Goal: Task Accomplishment & Management: Use online tool/utility

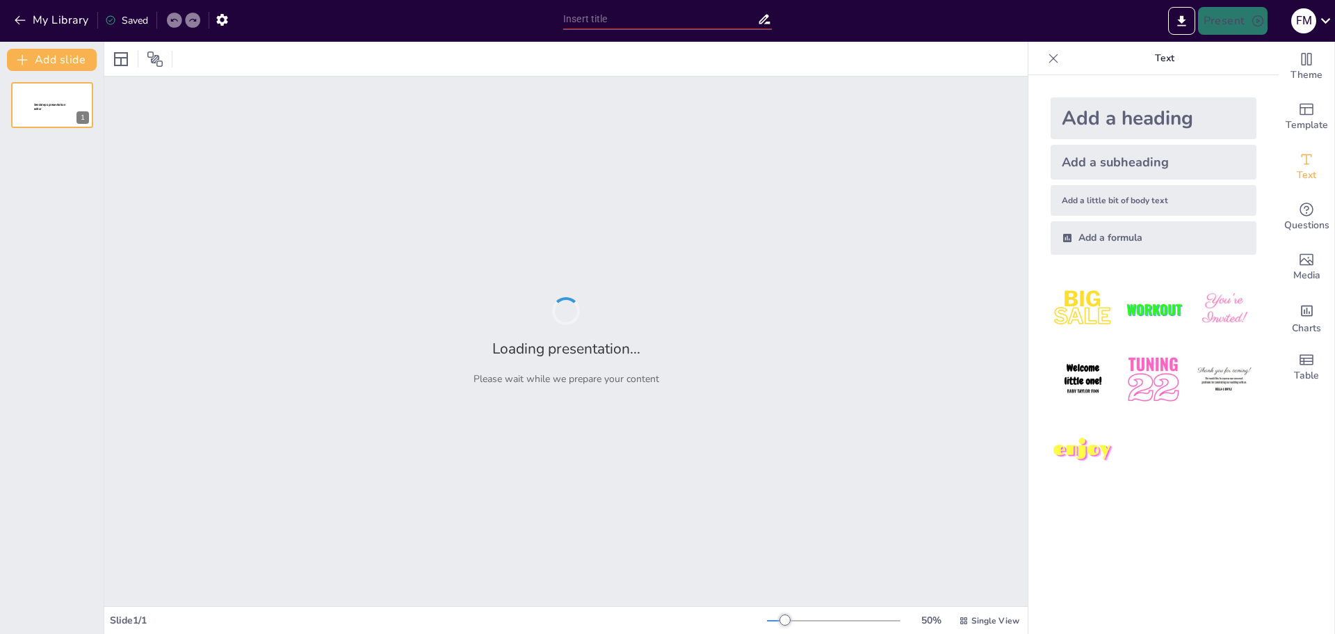
type input "Retos y Oportunidades en el Sector de Residencias Geriátricas: Perspectivas par…"
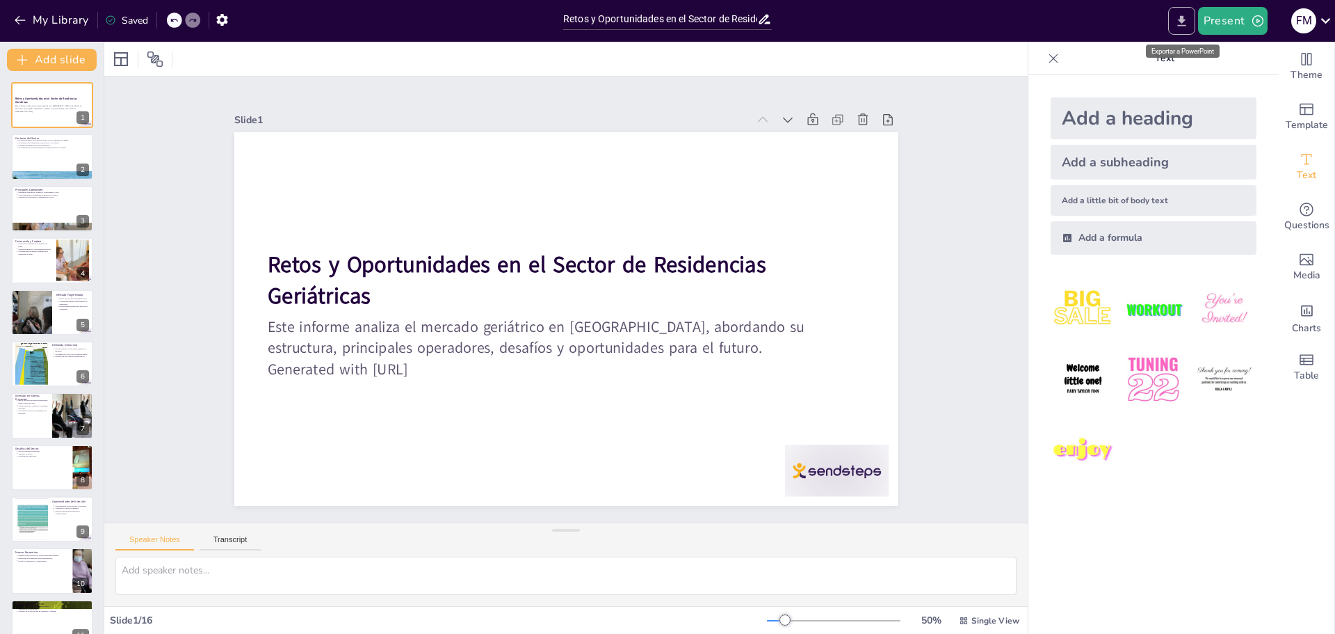
click at [1183, 21] on icon "Export to PowerPoint" at bounding box center [1181, 20] width 8 height 10
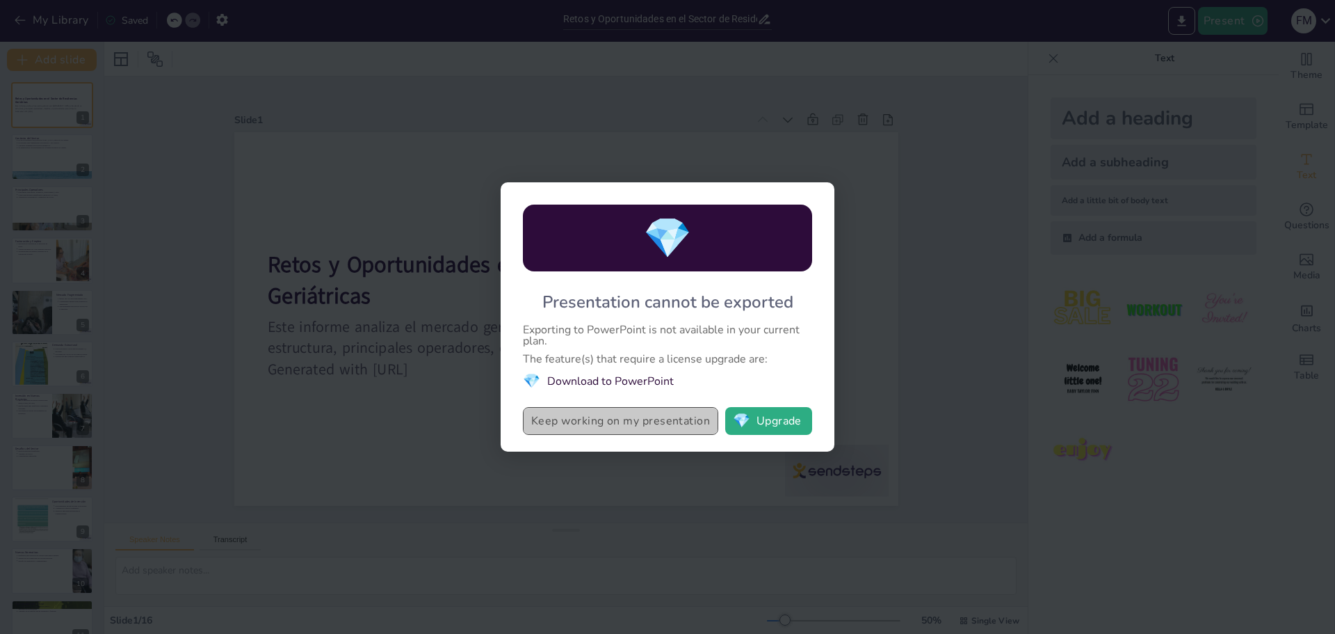
click at [658, 417] on button "Keep working on my presentation" at bounding box center [620, 421] width 195 height 28
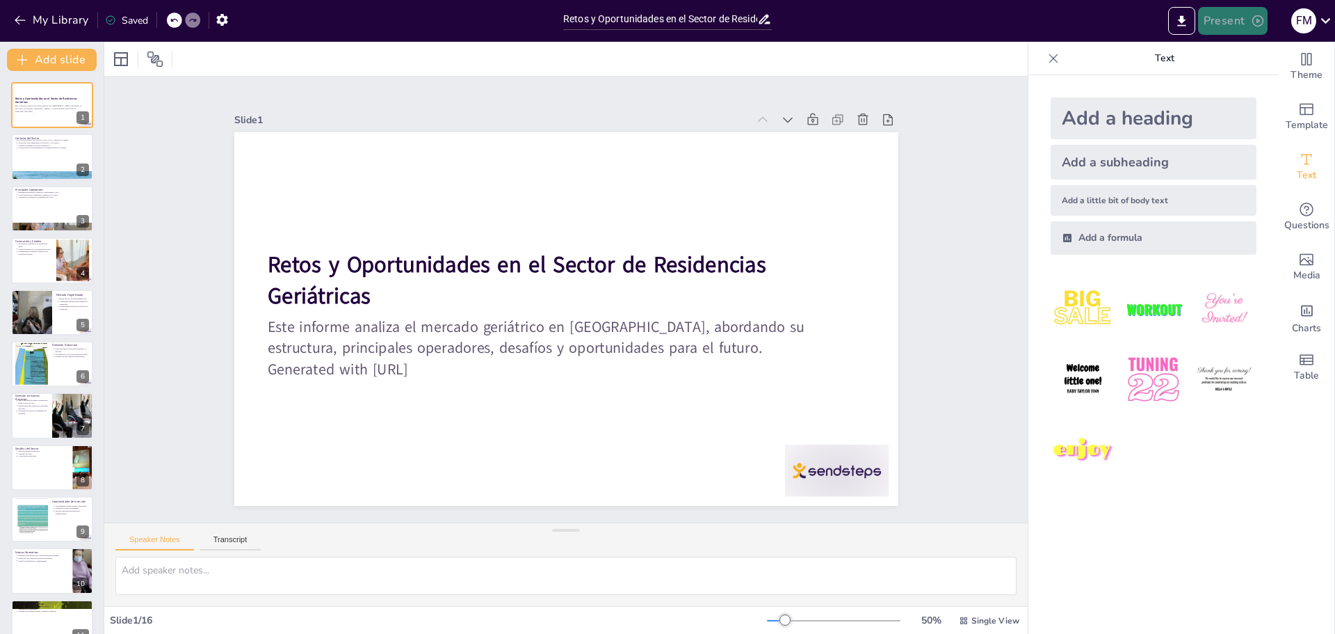
click at [1249, 20] on button "Present" at bounding box center [1233, 21] width 70 height 28
click at [1252, 50] on font "Presentación de vista previa" at bounding box center [1269, 52] width 116 height 10
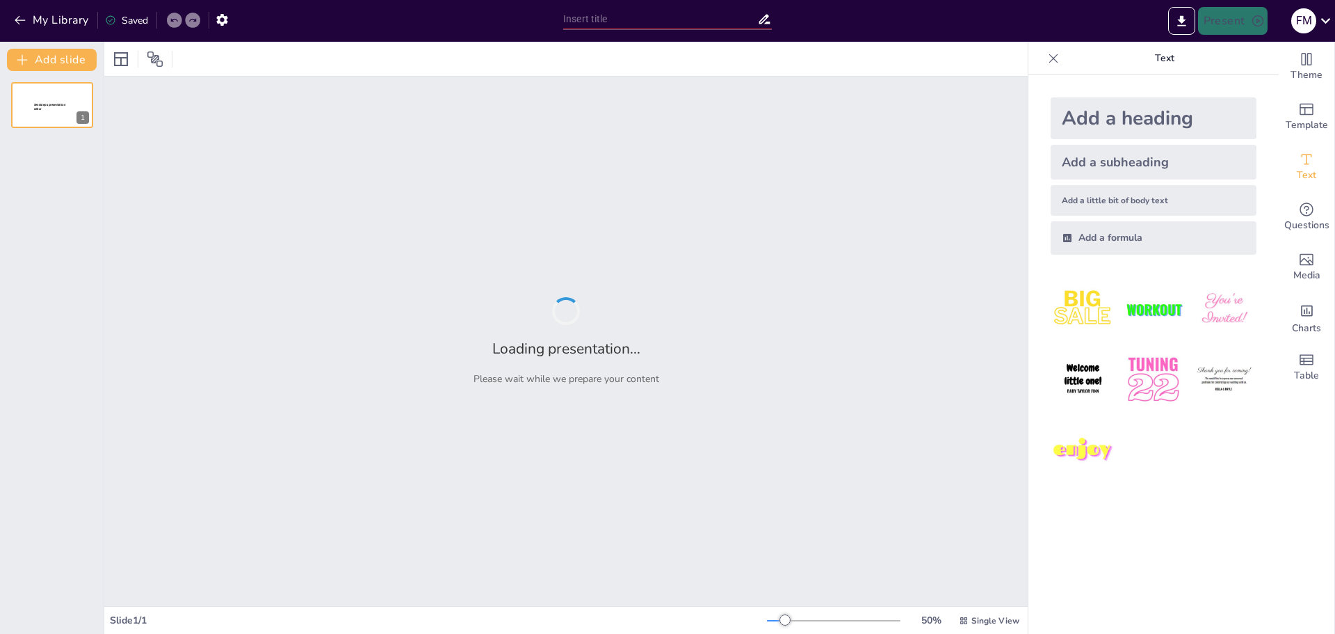
type input "Retos y Oportunidades en el Sector de Residencias Geriátricas: Perspectivas par…"
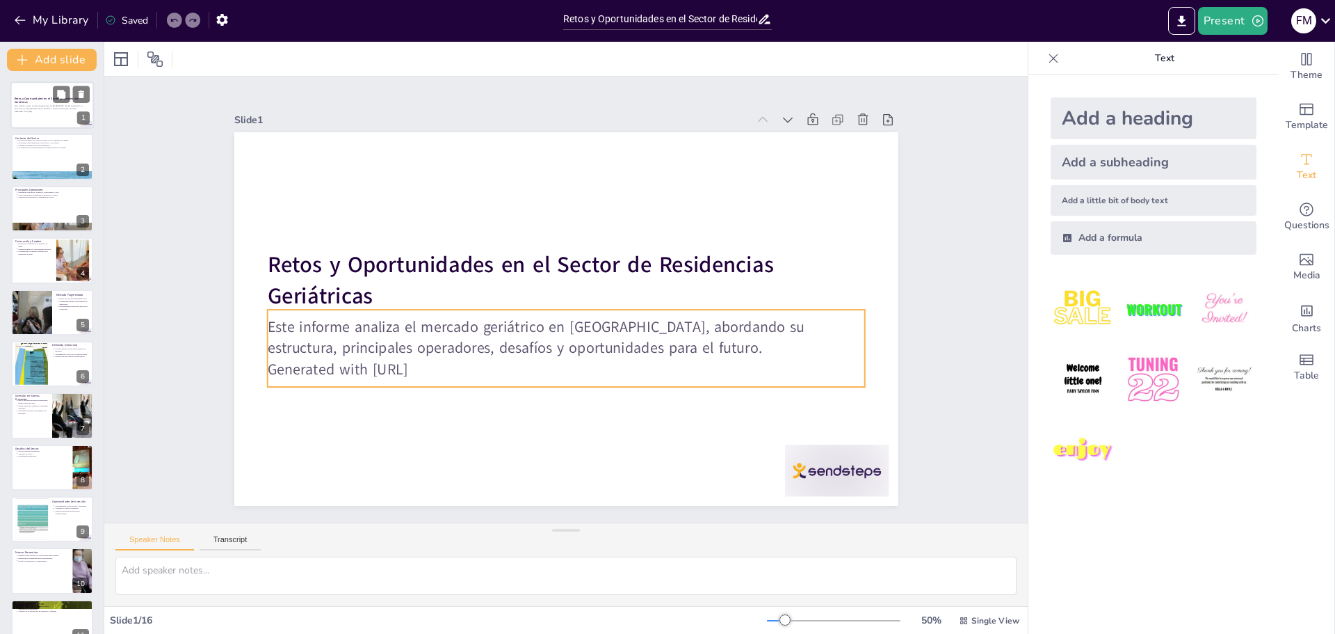
click at [61, 106] on p "Este informe analiza el mercado geriátrico en [GEOGRAPHIC_DATA], abordando su e…" at bounding box center [52, 108] width 75 height 6
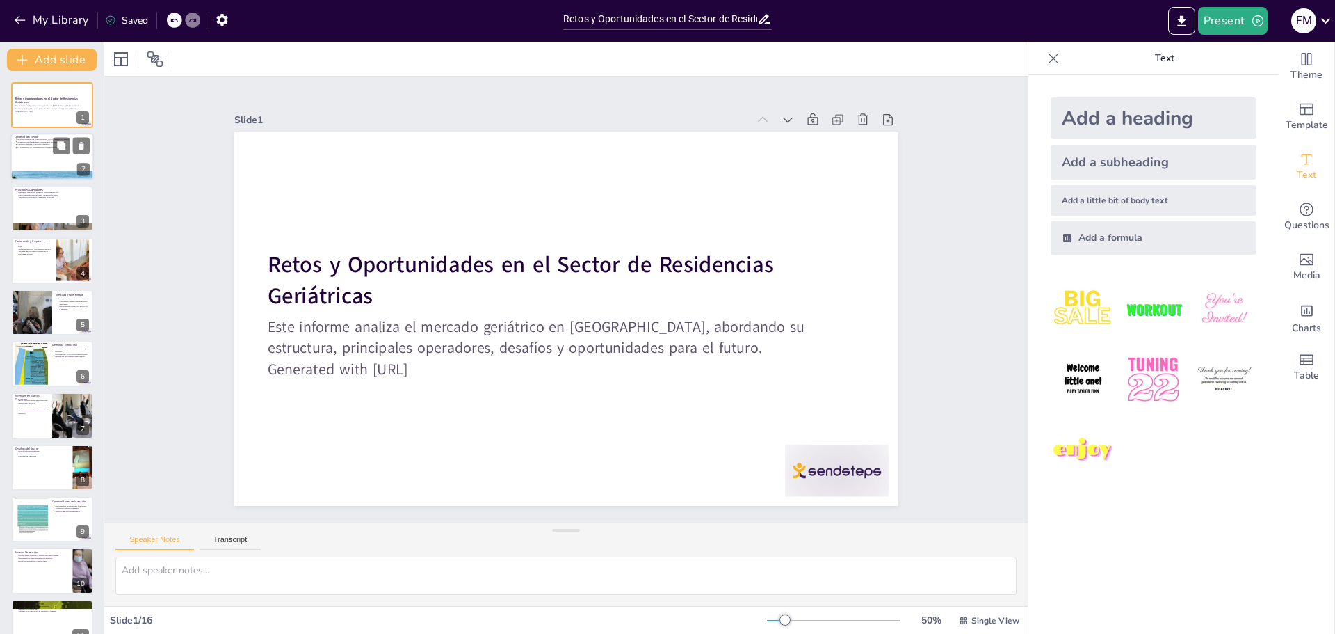
click at [49, 158] on div at bounding box center [51, 157] width 83 height 47
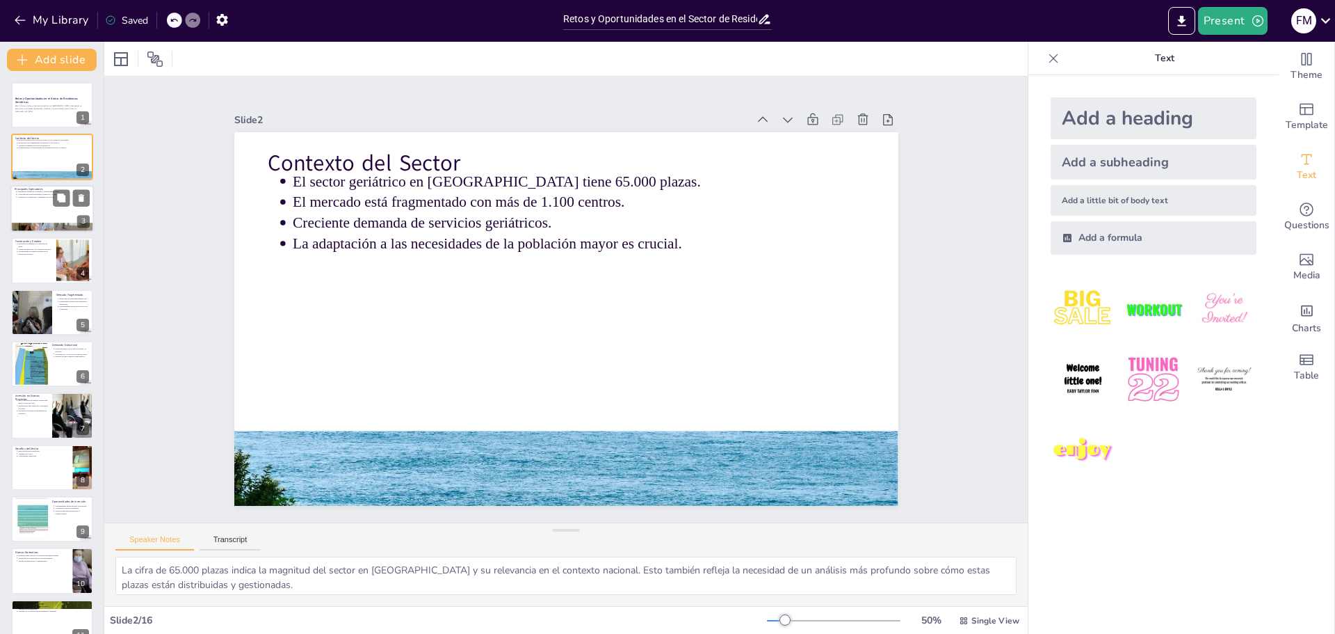
click at [58, 209] on div at bounding box center [51, 208] width 83 height 47
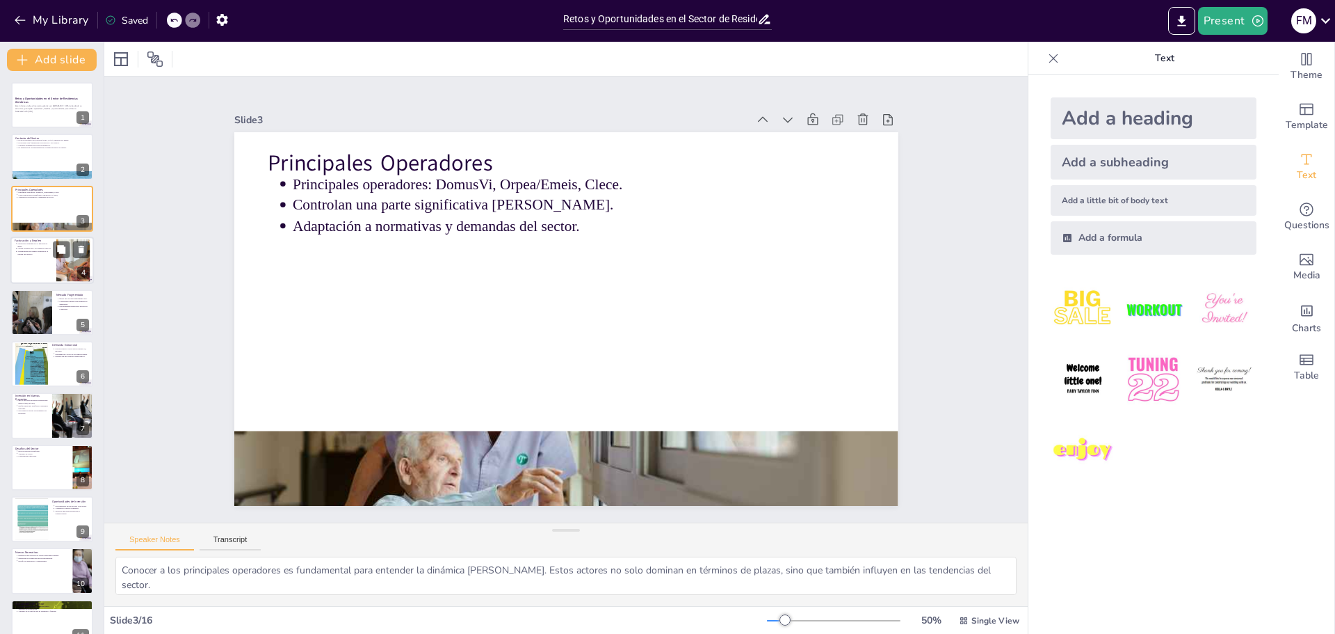
click at [49, 256] on div at bounding box center [51, 259] width 83 height 47
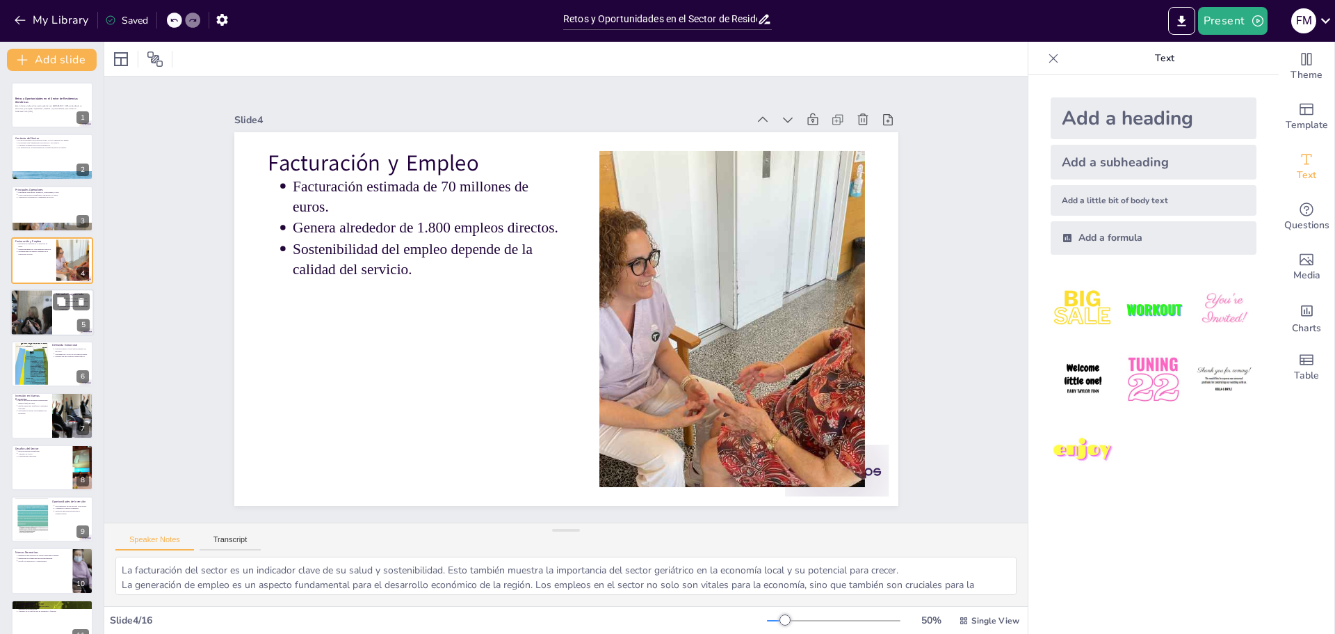
click at [38, 312] on div at bounding box center [31, 312] width 71 height 47
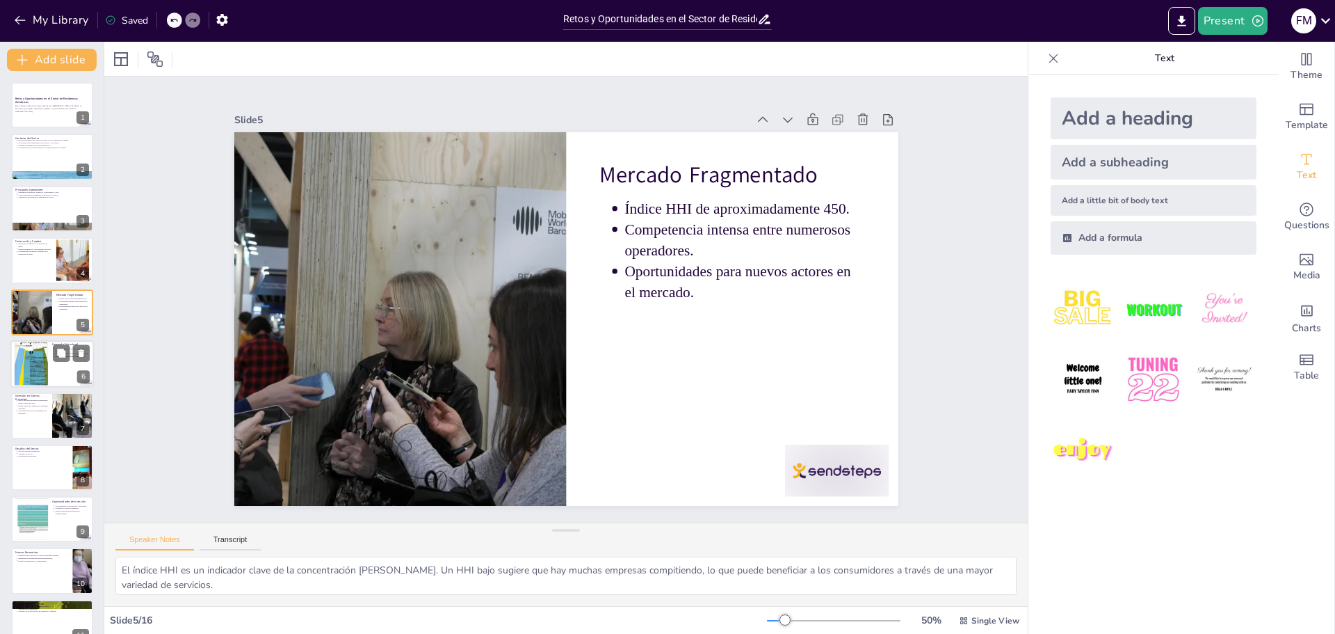
click at [51, 358] on div at bounding box center [51, 363] width 83 height 47
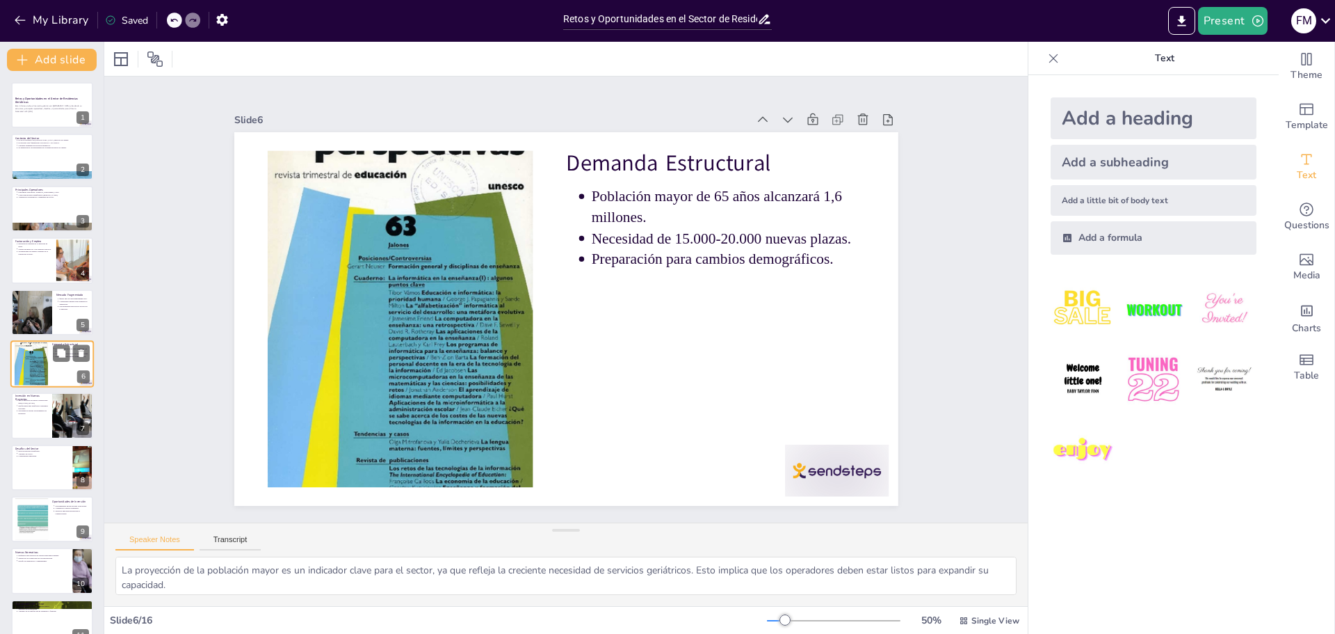
scroll to position [12, 0]
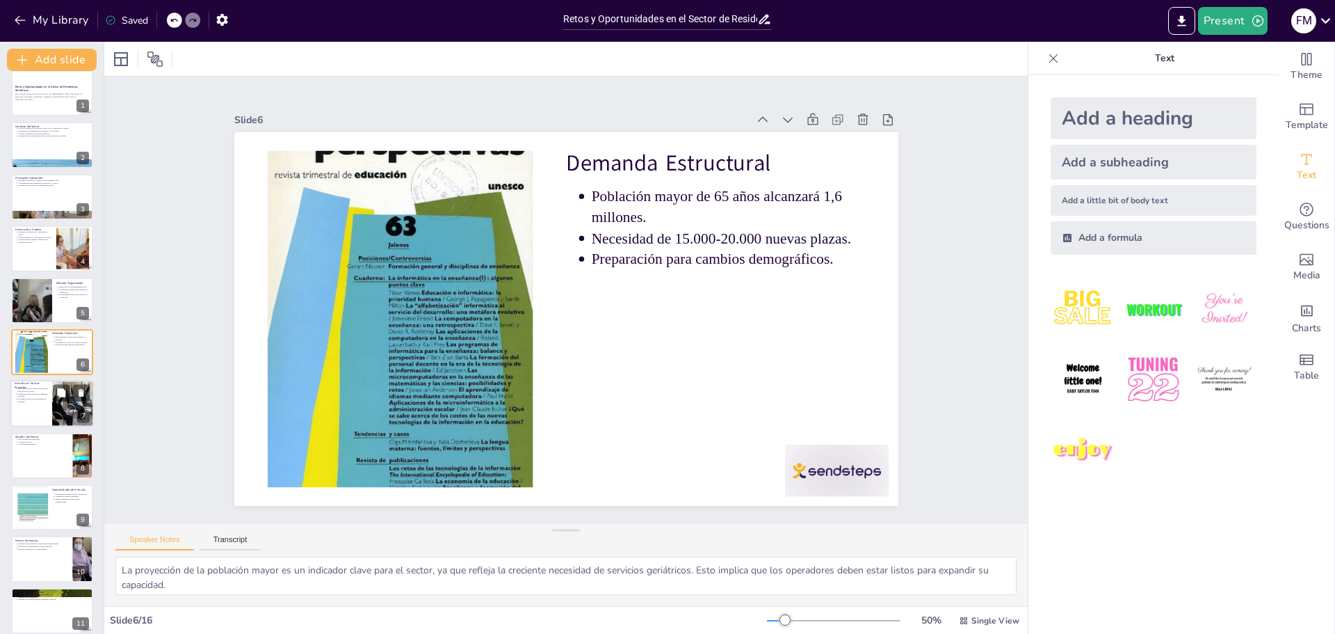
click at [29, 423] on div at bounding box center [51, 403] width 83 height 47
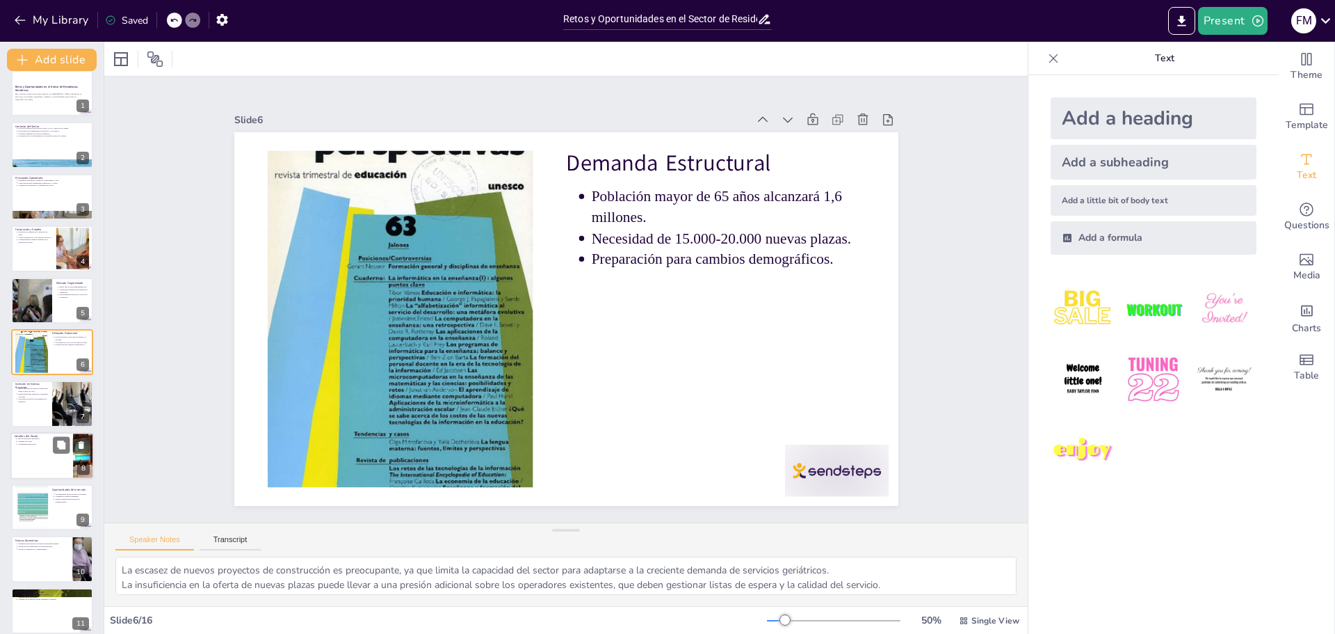
scroll to position [63, 0]
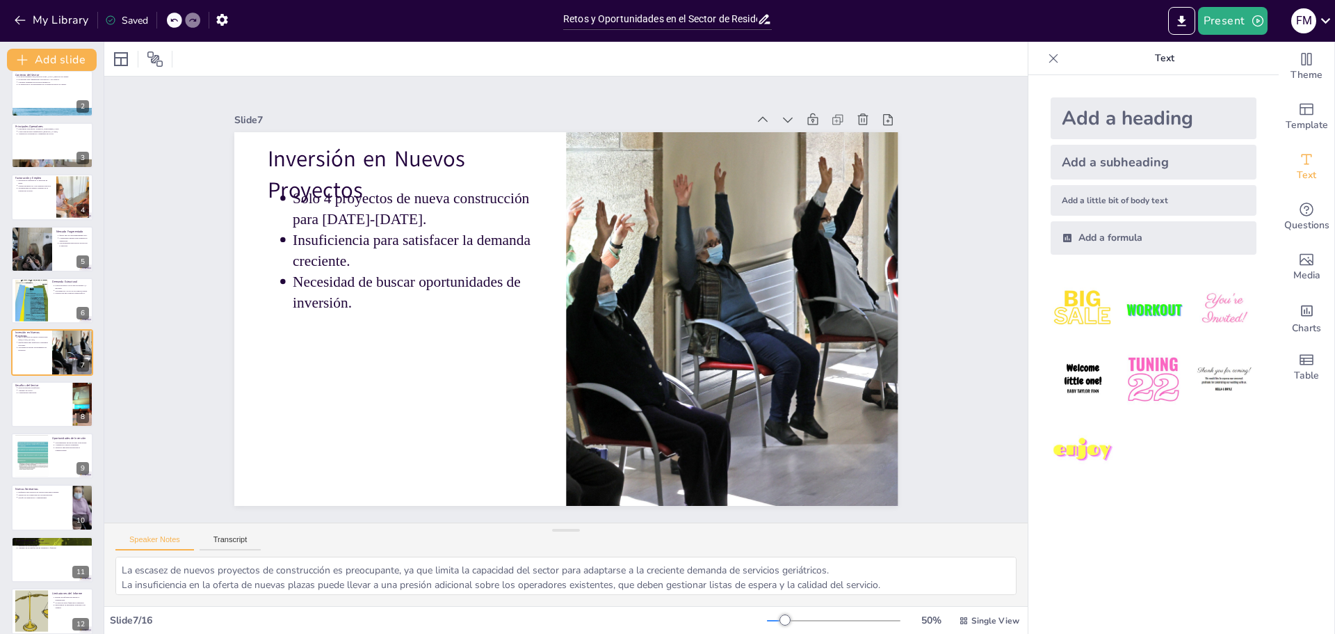
click at [20, 486] on p "Nuevas Normativas" at bounding box center [42, 488] width 54 height 4
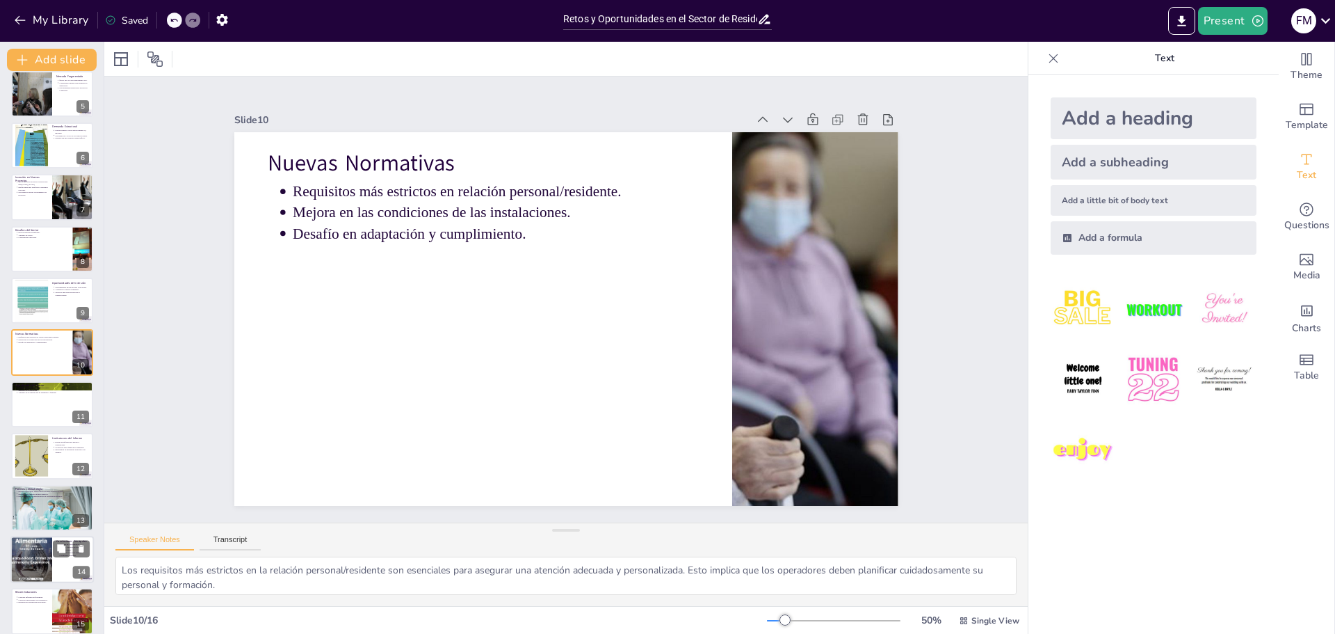
click at [31, 545] on div at bounding box center [31, 558] width 90 height 47
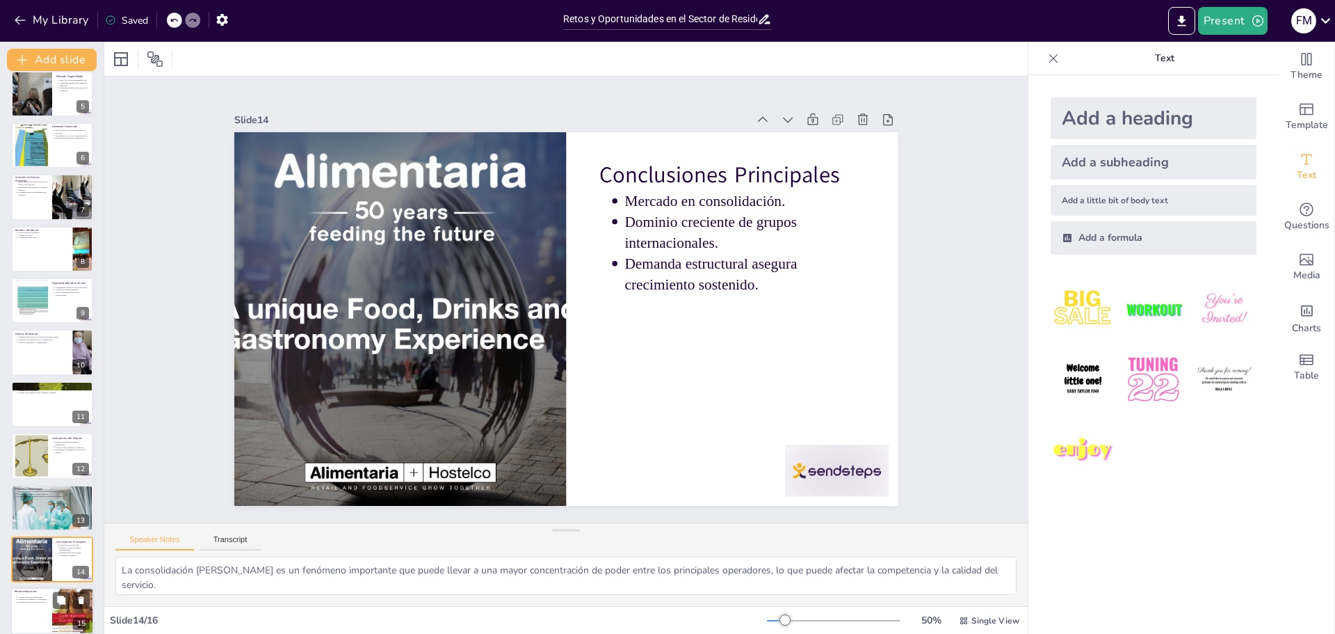
scroll to position [282, 0]
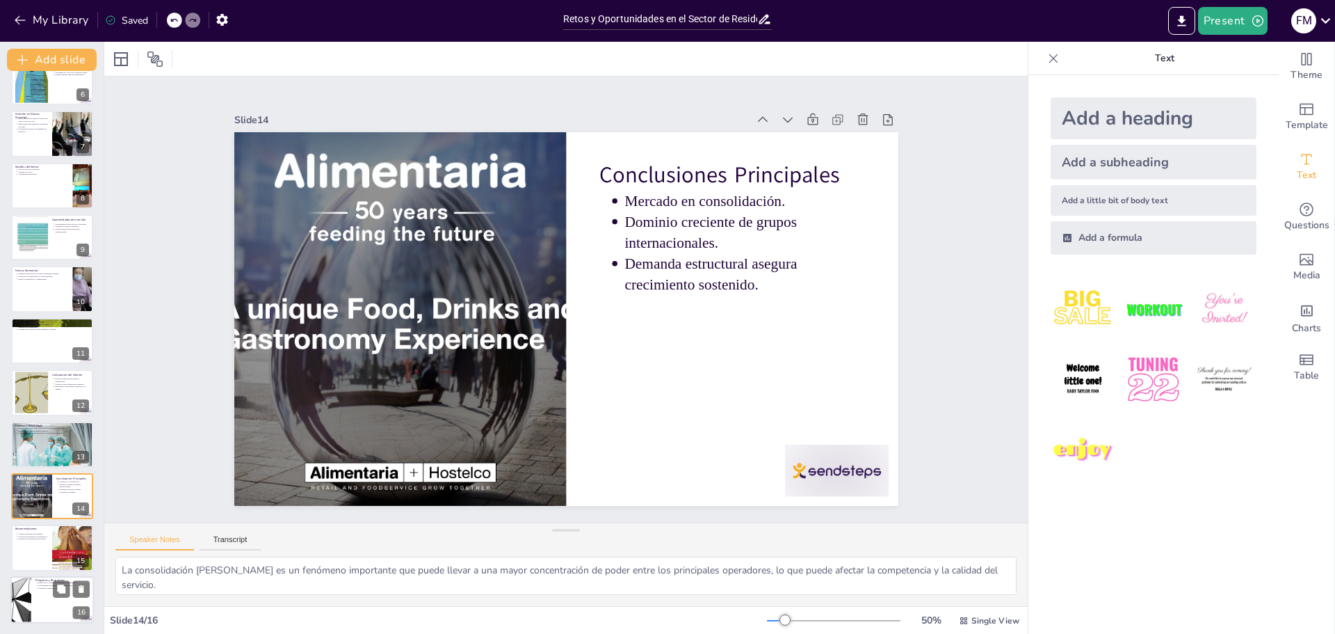
click at [29, 581] on div at bounding box center [20, 599] width 83 height 47
type textarea "Este espacio es crucial para fomentar el diálogo y la interacción, permitiendo …"
